Goal: Book appointment/travel/reservation

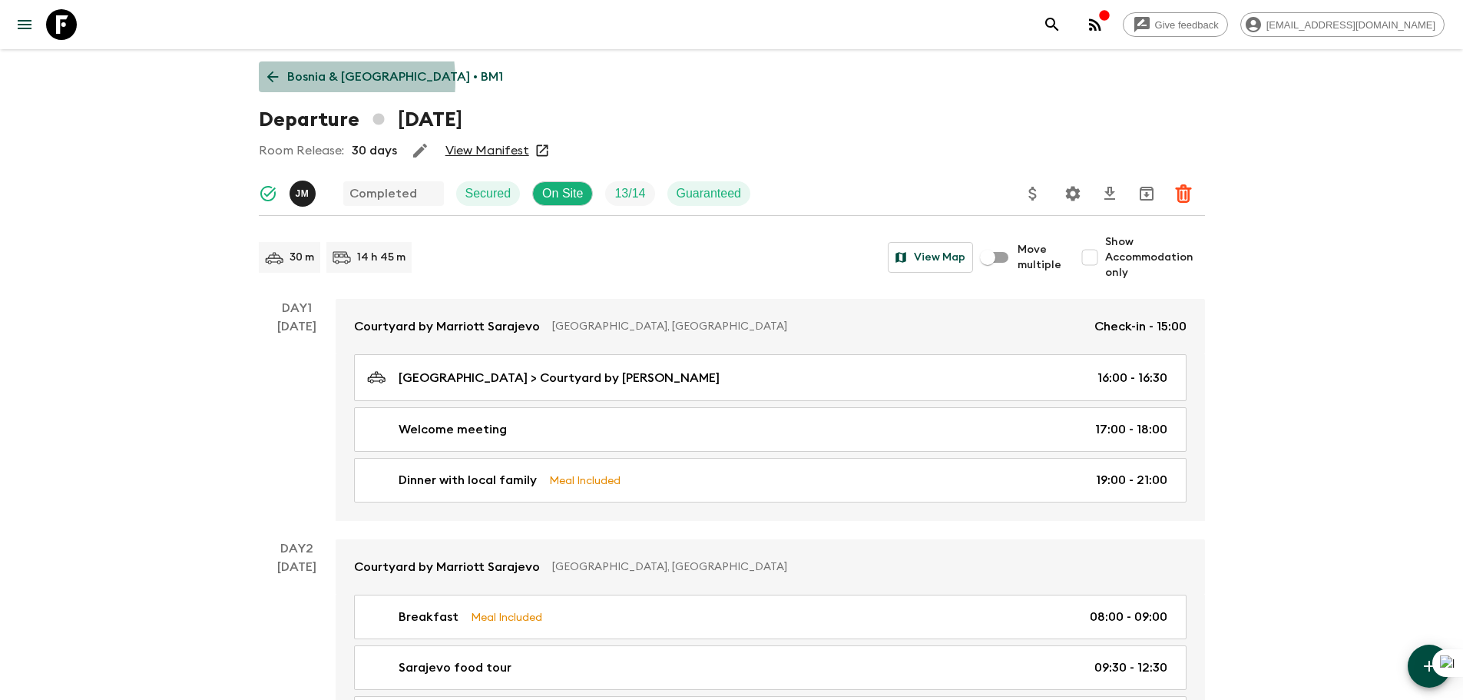
click at [303, 81] on p "Bosnia & [GEOGRAPHIC_DATA] • BM1" at bounding box center [395, 77] width 216 height 18
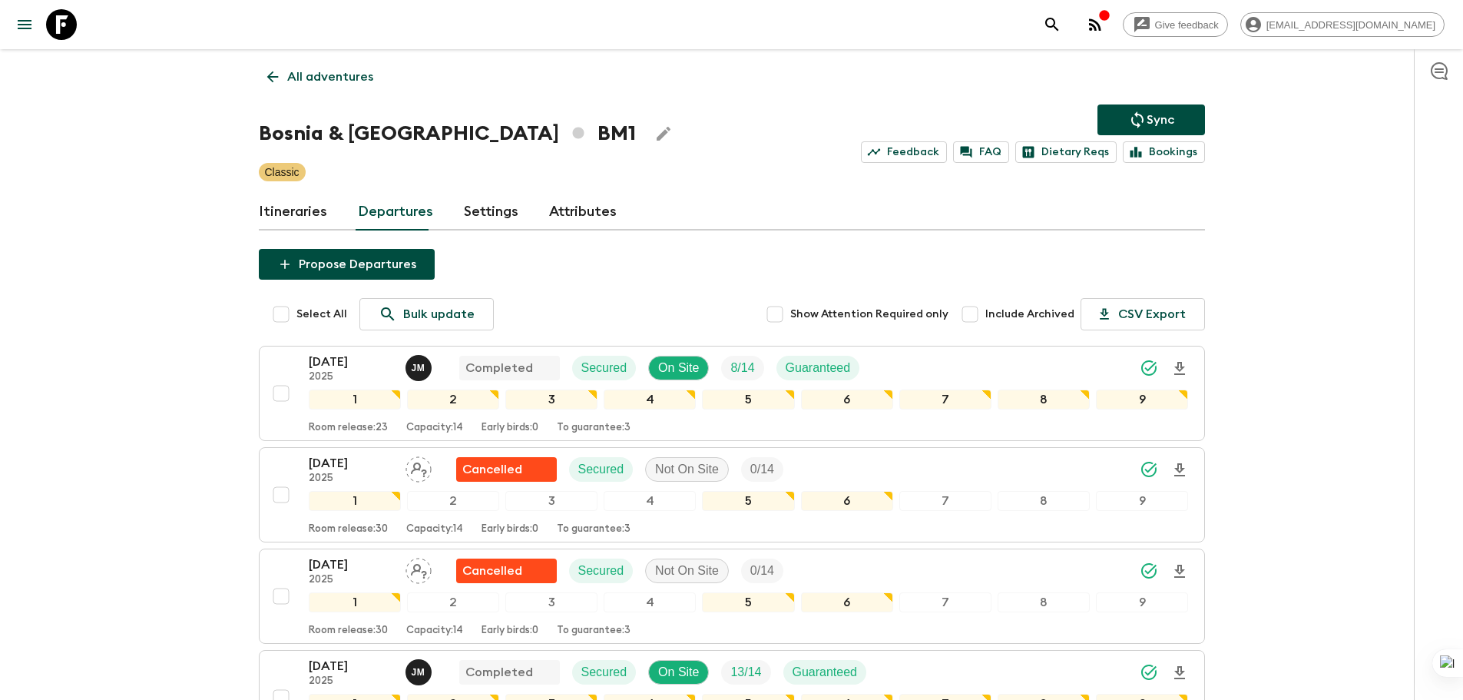
click at [358, 75] on p "All adventures" at bounding box center [330, 77] width 86 height 18
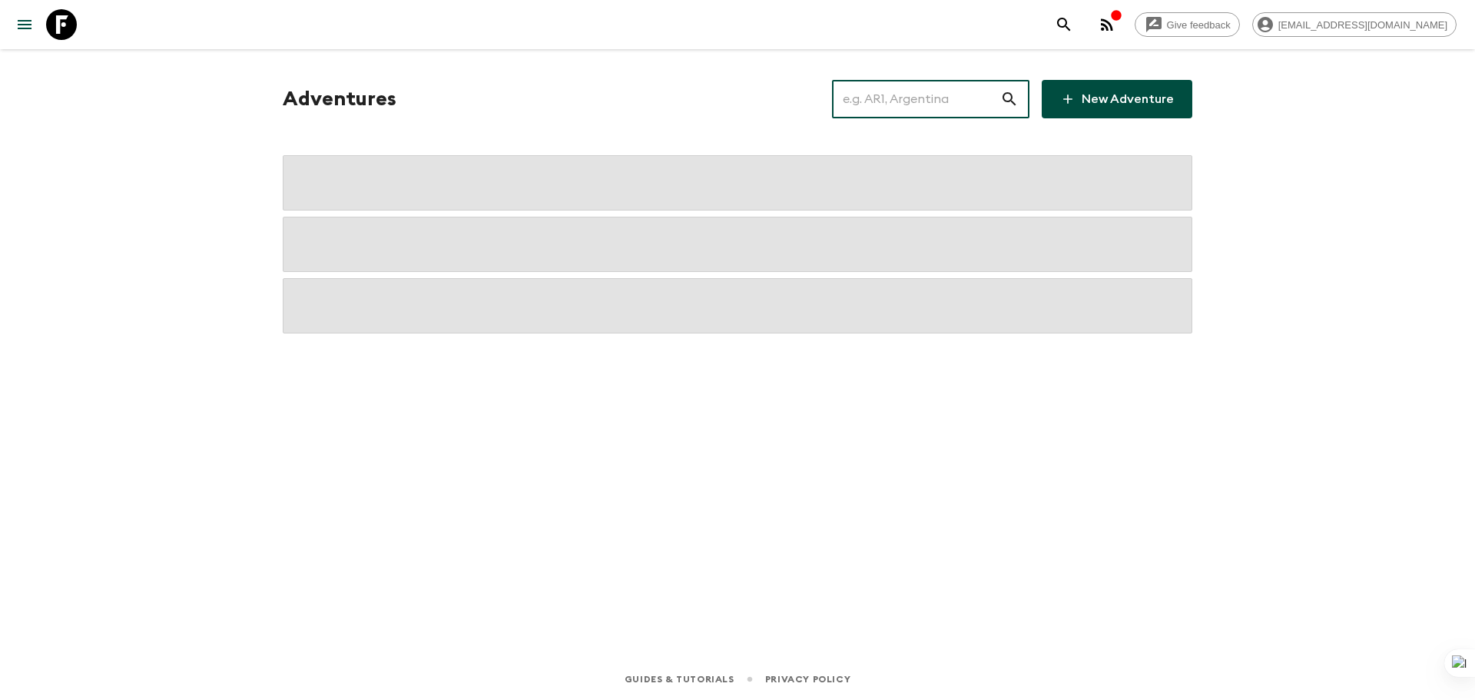
click at [910, 91] on input "text" at bounding box center [916, 99] width 168 height 43
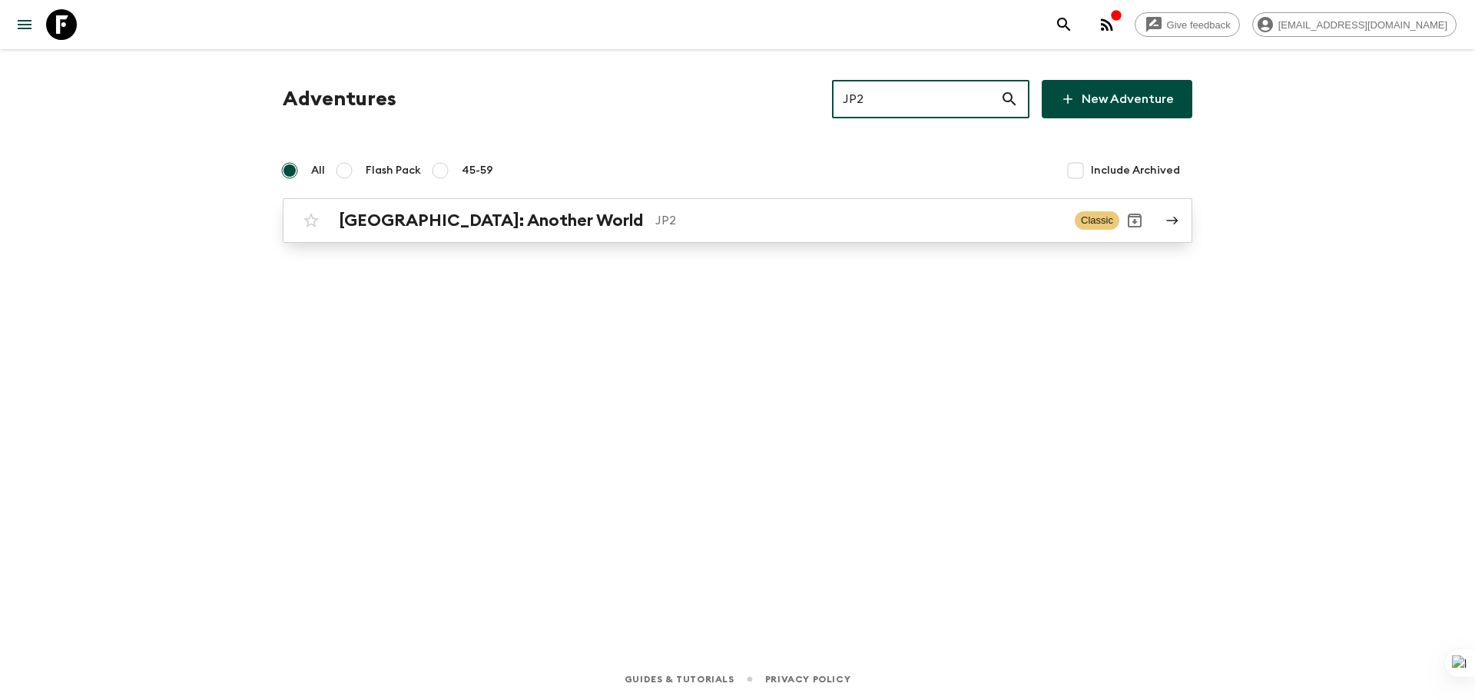
type input "JP2"
click at [946, 214] on p "JP2" at bounding box center [858, 220] width 407 height 18
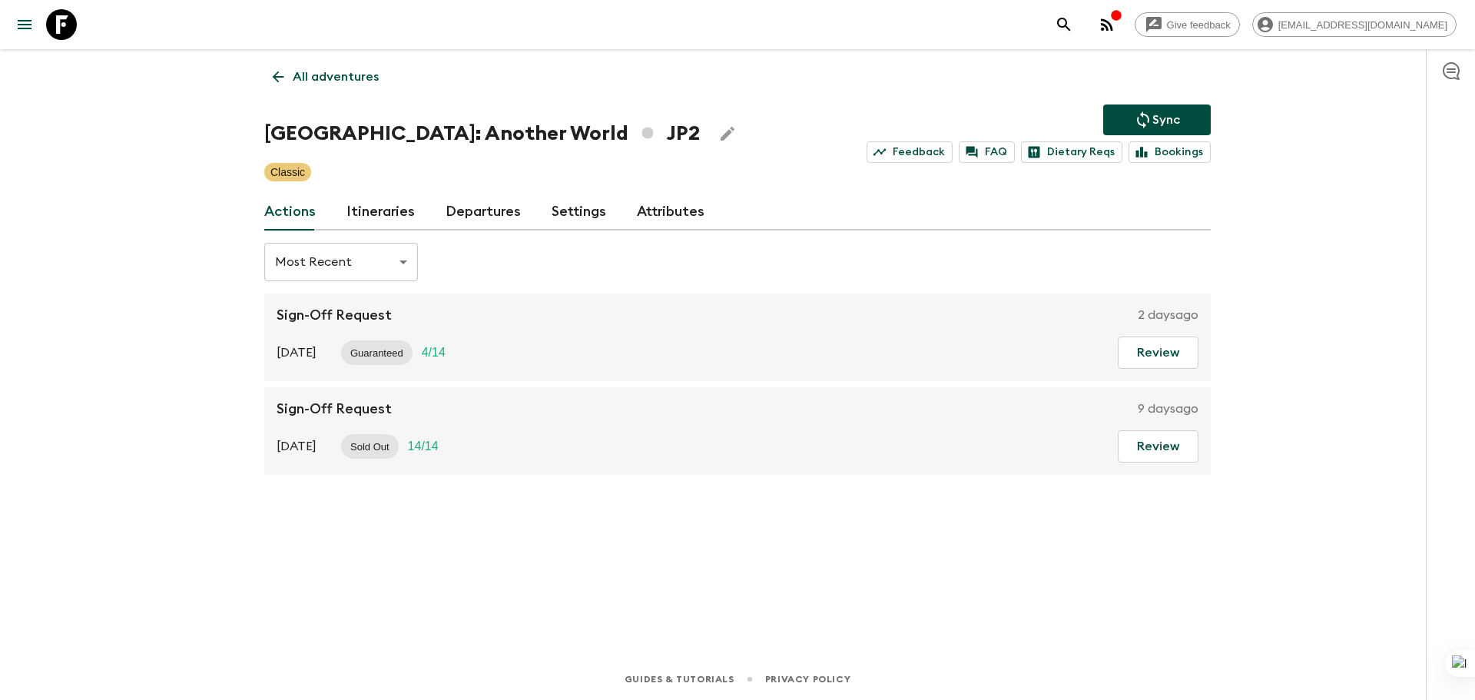
click at [468, 206] on link "Departures" at bounding box center [483, 212] width 75 height 37
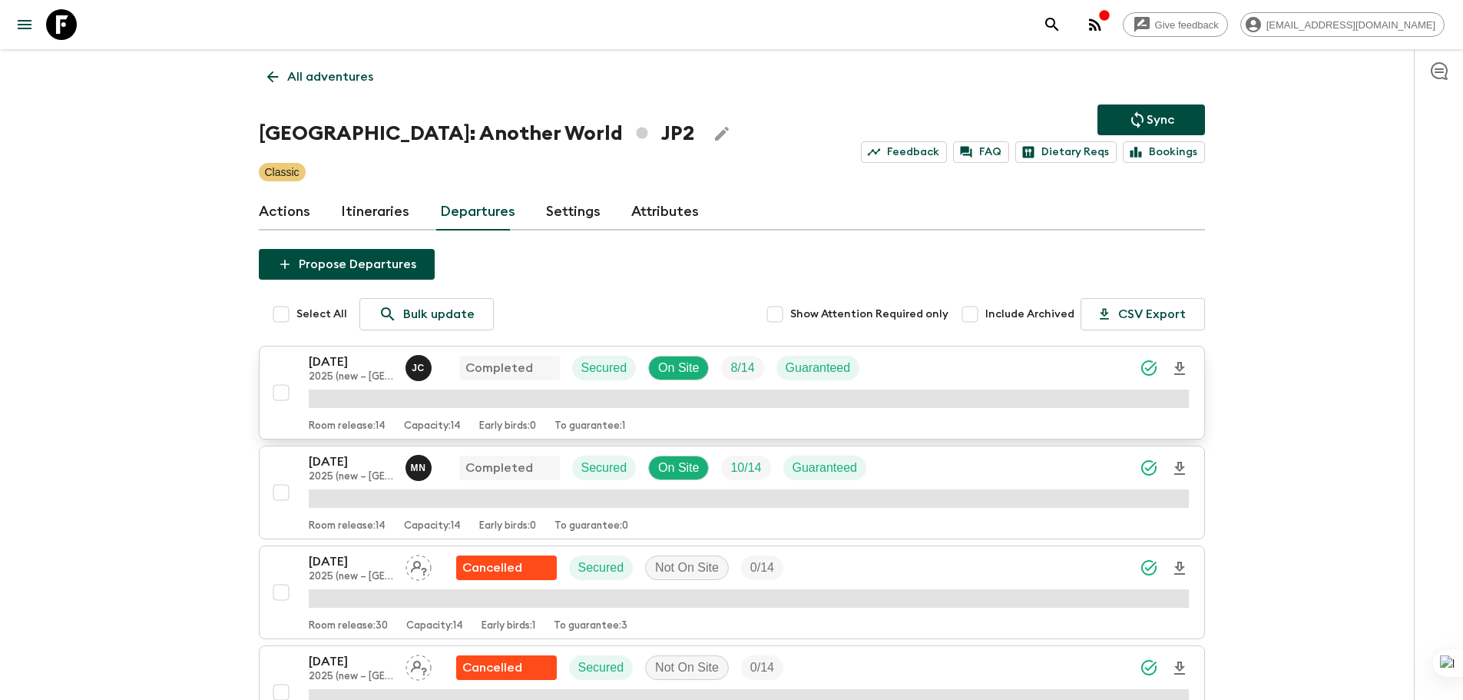
click at [922, 363] on div "[DATE] 2025 (new – Nara) [PERSON_NAME] Completed Secured On Site 8 / 14 Guarant…" at bounding box center [749, 368] width 880 height 31
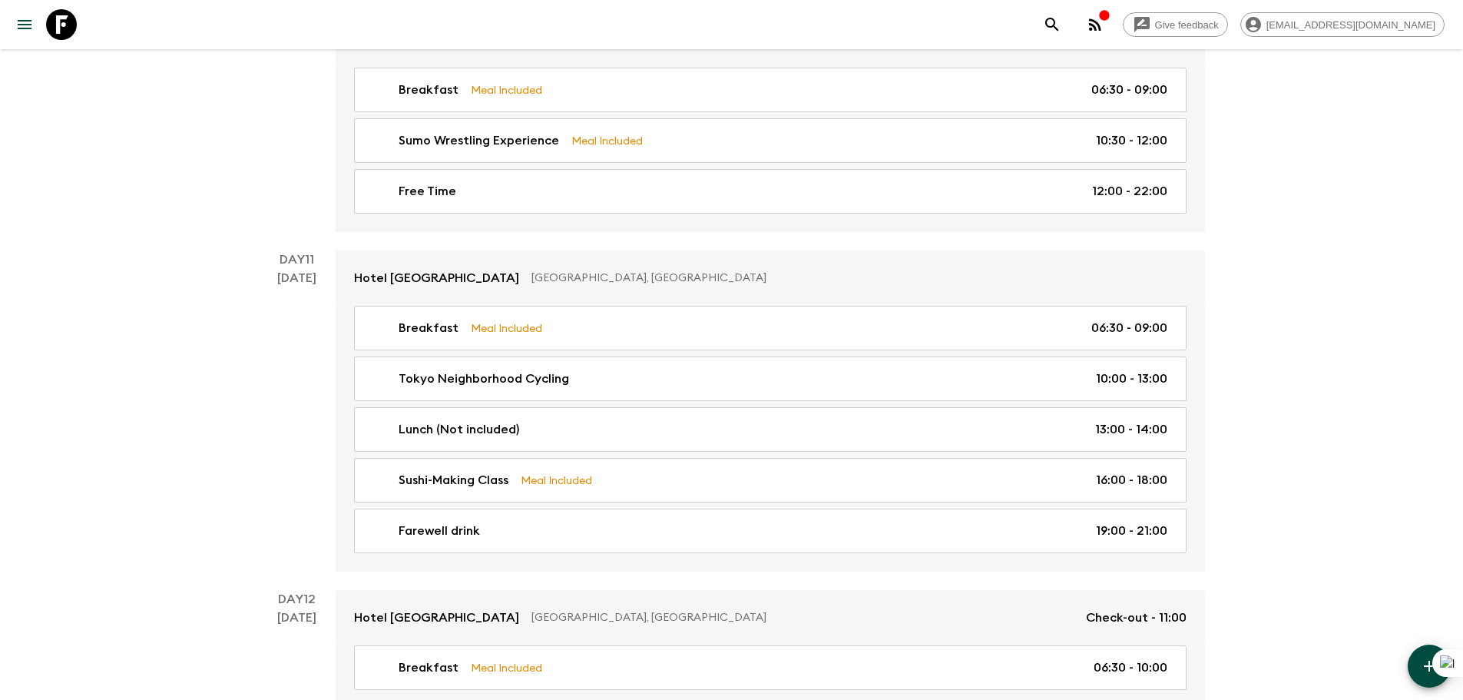
scroll to position [4559, 0]
